Goal: Information Seeking & Learning: Learn about a topic

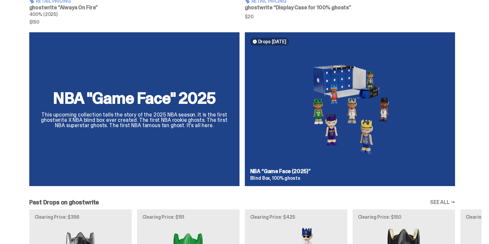
scroll to position [475, 0]
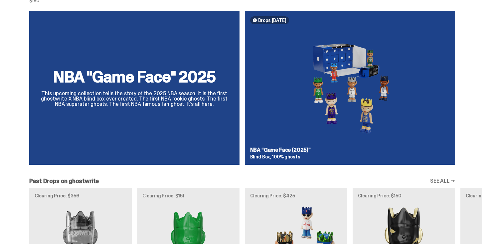
click at [303, 87] on div "NBA "Game Face" 2025 This upcoming collection tells the story of the 2025 NBA s…" at bounding box center [242, 90] width 479 height 159
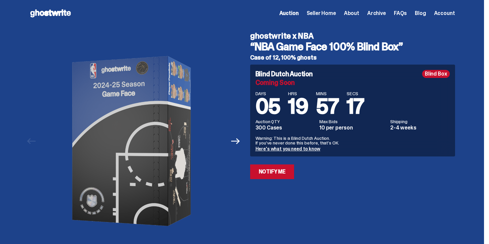
click at [298, 104] on span "19" at bounding box center [298, 107] width 20 height 28
click at [305, 89] on div "Blind Dutch Auction Blind Box Coming Soon DAYS 05 HRS 19 MINS 57 SECS 16 Auctio…" at bounding box center [352, 111] width 205 height 92
click at [322, 13] on span "Seller Home" at bounding box center [321, 13] width 29 height 5
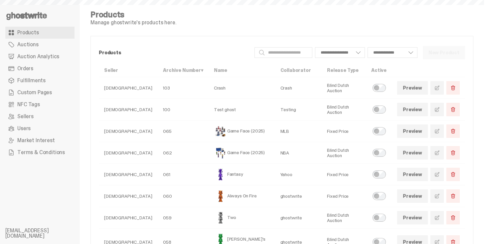
select select
click at [42, 43] on link "Auctions" at bounding box center [39, 45] width 69 height 12
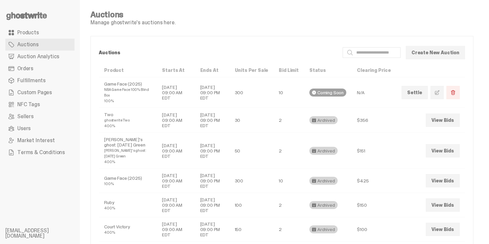
click at [25, 15] on use at bounding box center [26, 16] width 41 height 8
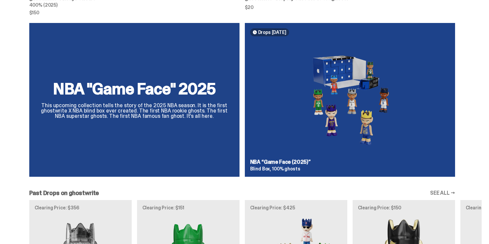
scroll to position [461, 0]
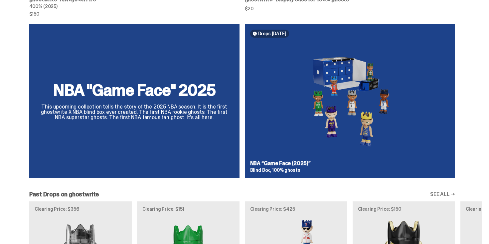
click at [291, 129] on div "NBA "Game Face" 2025 This upcoming collection tells the story of the 2025 NBA s…" at bounding box center [242, 103] width 479 height 159
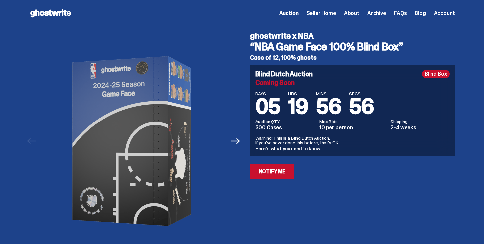
click at [295, 15] on span "Auction" at bounding box center [289, 13] width 19 height 5
click at [297, 63] on div "ghostwrite x NBA “NBA Game Face 100% Blind Box” Case of 12, 100% ghosts Blind D…" at bounding box center [348, 141] width 213 height 229
click at [71, 14] on icon at bounding box center [50, 13] width 43 height 11
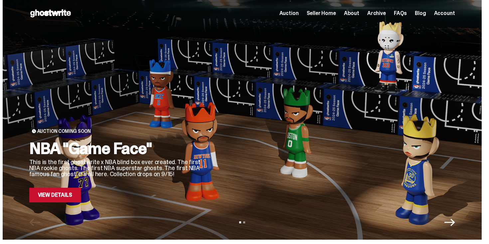
click at [219, 90] on div at bounding box center [334, 112] width 242 height 182
click at [68, 198] on link "View Details" at bounding box center [55, 195] width 52 height 15
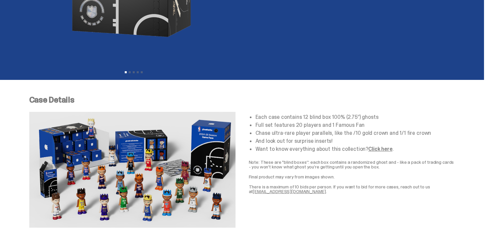
scroll to position [237, 0]
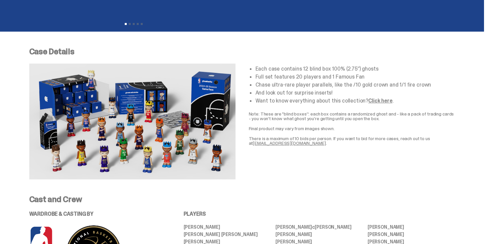
click at [323, 76] on li "Full set features 20 players and 1 Famous Fan" at bounding box center [356, 76] width 200 height 5
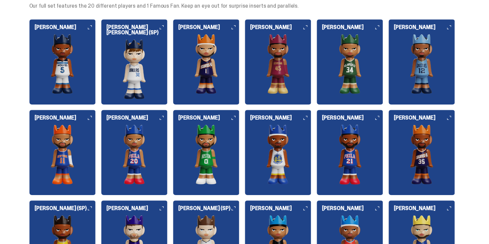
scroll to position [949, 0]
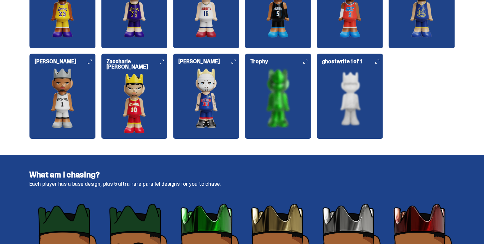
click at [136, 84] on img at bounding box center [134, 104] width 67 height 60
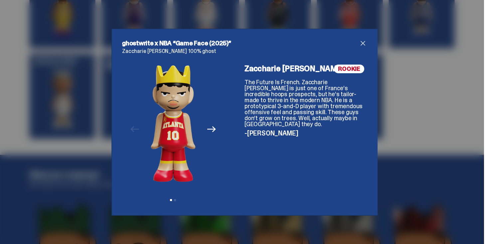
click at [368, 41] on div "ghostwrite x NBA “Game Face (2025)” Zaccharie Risacher 100% ghost Previous Next…" at bounding box center [244, 122] width 266 height 187
click at [364, 41] on span "close" at bounding box center [363, 43] width 8 height 8
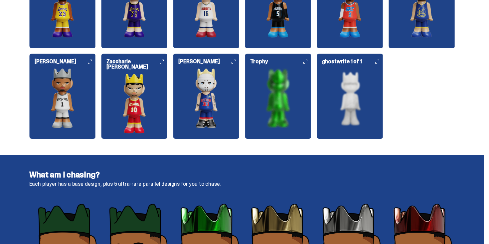
click at [35, 83] on img at bounding box center [62, 98] width 67 height 60
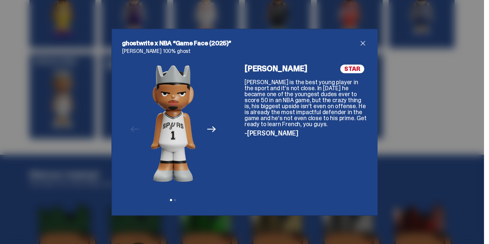
click at [362, 42] on span "close" at bounding box center [363, 43] width 8 height 8
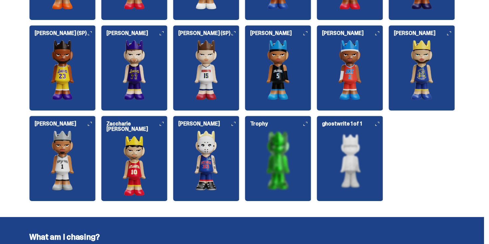
scroll to position [869, 0]
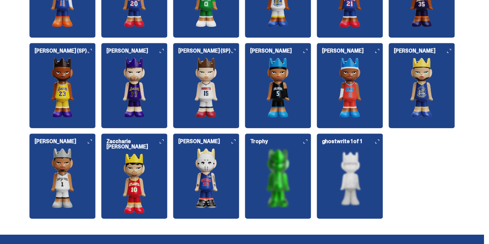
click at [329, 167] on img at bounding box center [350, 178] width 67 height 60
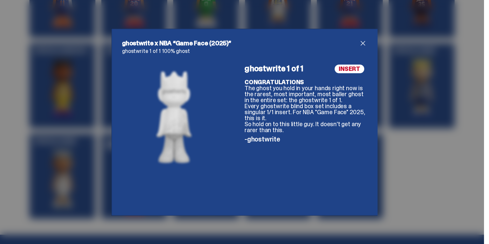
click at [432, 84] on div "ghostwrite x NBA “Game Face (2025)” ghostwrite 1 of 1 100% ghost INSERT ghostwr…" at bounding box center [244, 122] width 489 height 244
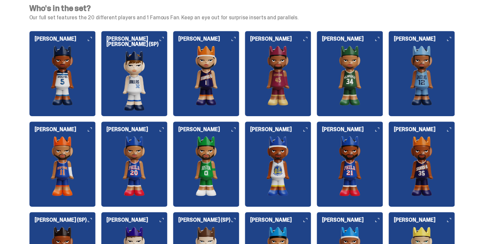
scroll to position [696, 0]
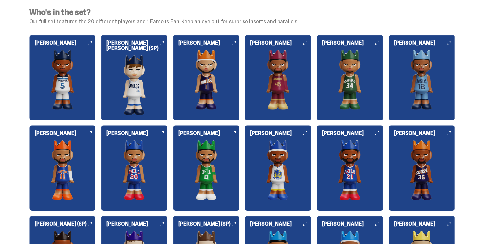
click at [153, 73] on img at bounding box center [134, 85] width 67 height 60
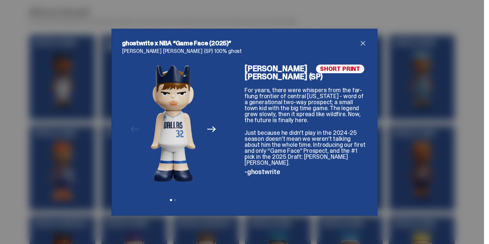
click at [384, 112] on div "ghostwrite x NBA “Game Face (2025)” Cooper Flagg (SP) 100% ghost Previous Next …" at bounding box center [244, 122] width 489 height 244
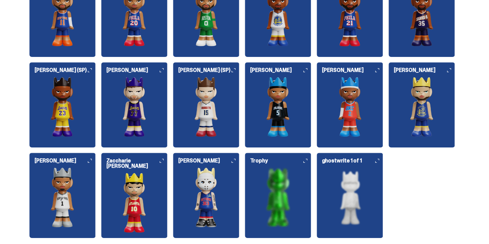
scroll to position [840, 0]
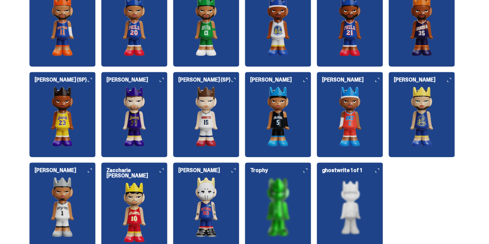
click at [206, 112] on img at bounding box center [206, 117] width 67 height 60
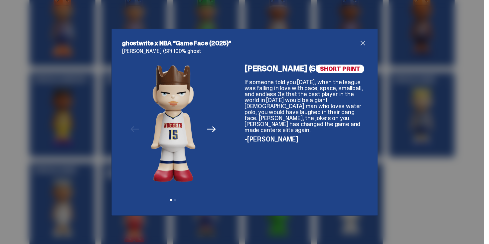
click at [410, 92] on div "ghostwrite x NBA “Game Face (2025)” Nikola Jokić (SP) 100% ghost Previous Next …" at bounding box center [244, 122] width 489 height 244
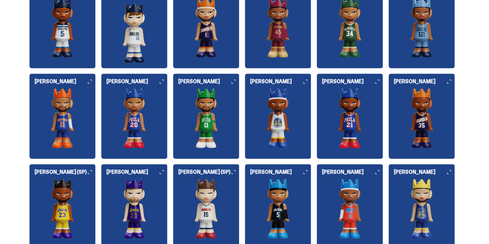
scroll to position [747, 0]
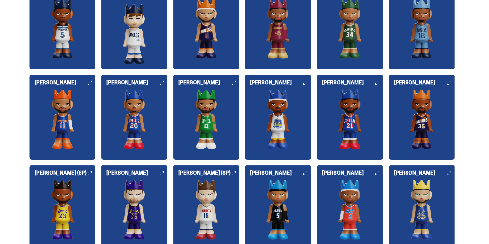
click at [154, 24] on img at bounding box center [134, 34] width 67 height 60
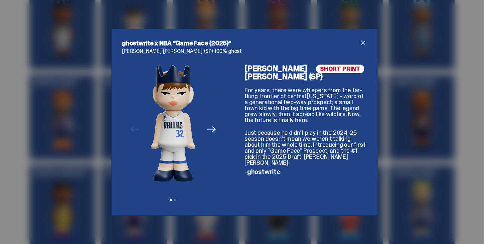
click at [402, 114] on div "ghostwrite x NBA “Game Face (2025)” Cooper Flagg (SP) 100% ghost Previous Next …" at bounding box center [244, 122] width 489 height 244
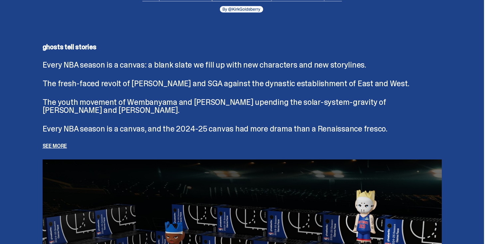
scroll to position [1446, 0]
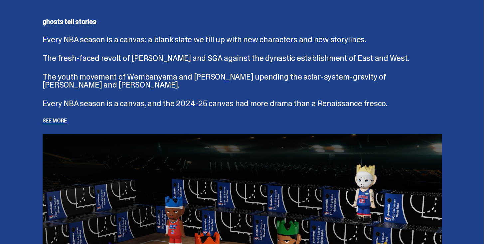
click at [67, 116] on div "ghosts tell stories Every NBA season is a canvas: a blank slate we fill up with…" at bounding box center [242, 70] width 399 height 105
click at [66, 119] on p "See more" at bounding box center [242, 120] width 399 height 5
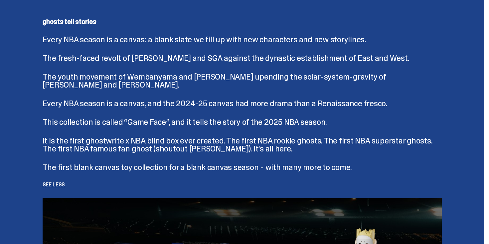
click at [195, 79] on p "The youth movement of Wembanyama and Anthony Edwards upending the solar-system-…" at bounding box center [242, 81] width 399 height 16
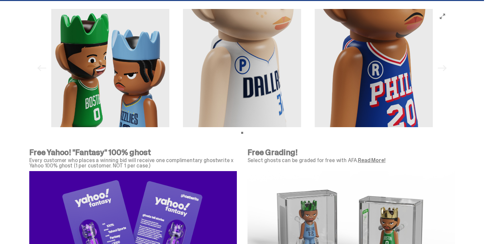
scroll to position [2166, 0]
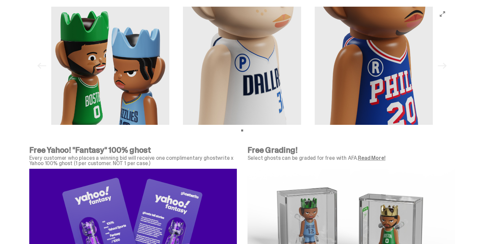
click at [278, 69] on img at bounding box center [242, 66] width 118 height 118
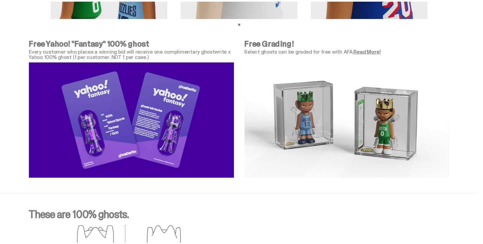
scroll to position [2273, 0]
